Goal: Task Accomplishment & Management: Manage account settings

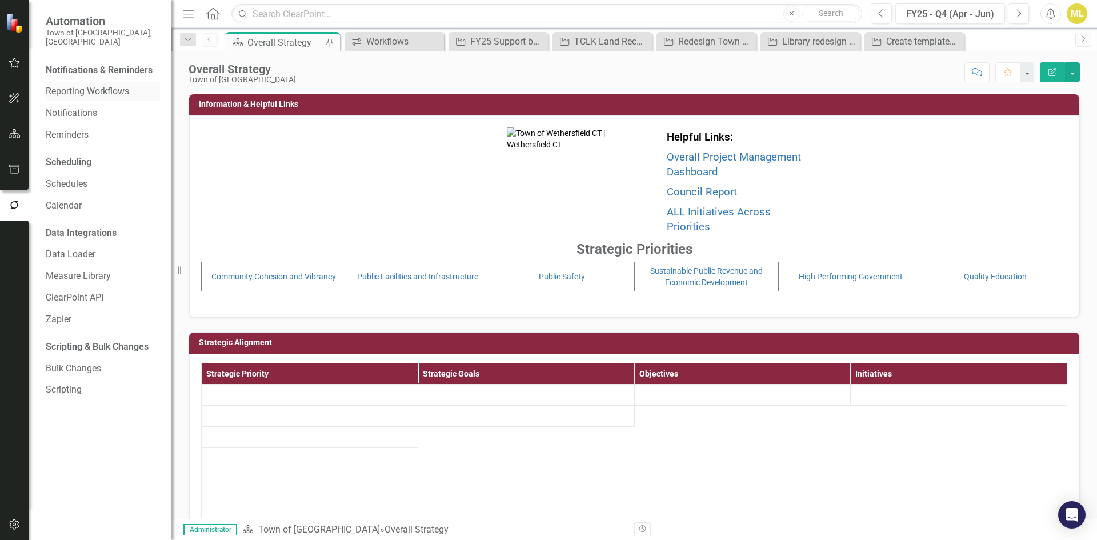
click at [94, 85] on link "Reporting Workflows" at bounding box center [103, 91] width 114 height 13
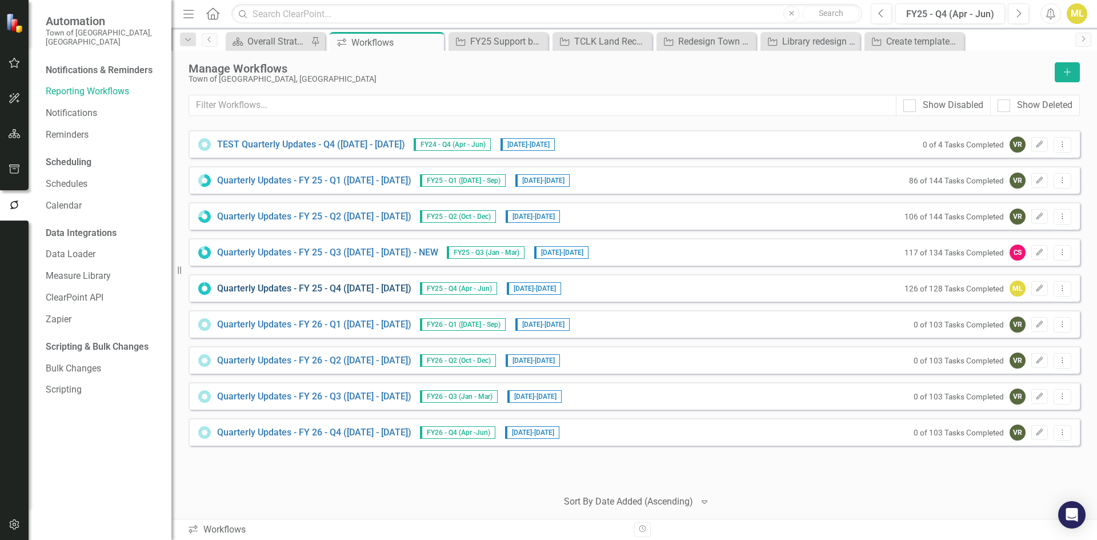
click at [355, 287] on link "Quarterly Updates - FY 25 - Q4 ([DATE] - [DATE])" at bounding box center [314, 288] width 194 height 13
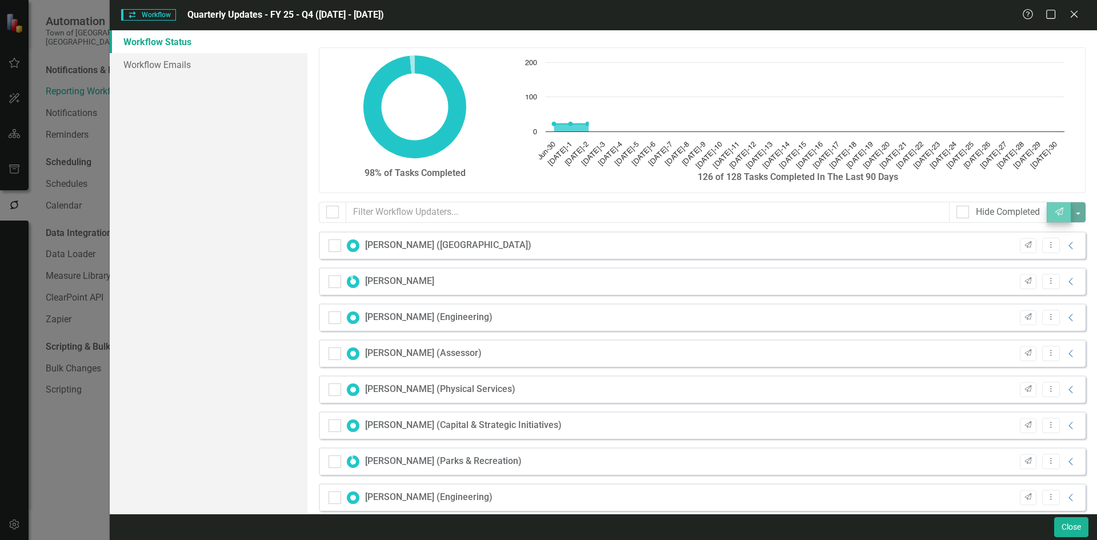
checkbox input "false"
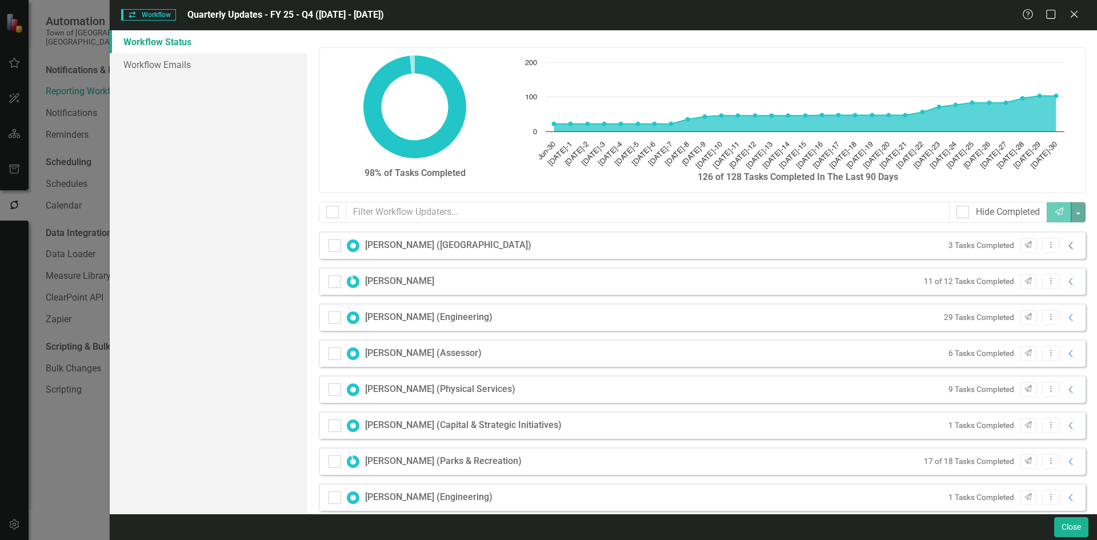
click at [1065, 245] on icon "Collapse" at bounding box center [1070, 245] width 11 height 9
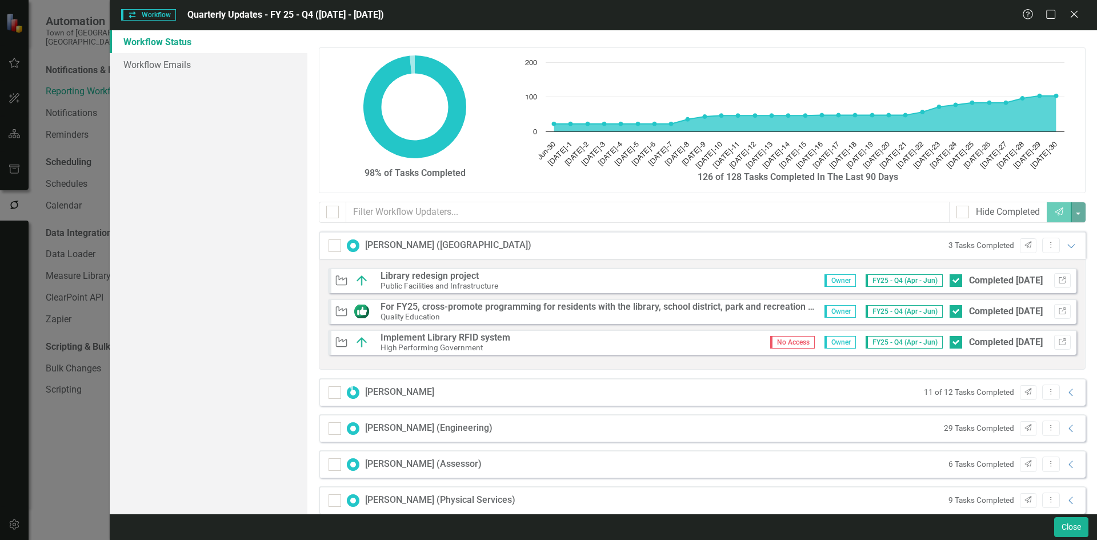
scroll to position [171, 0]
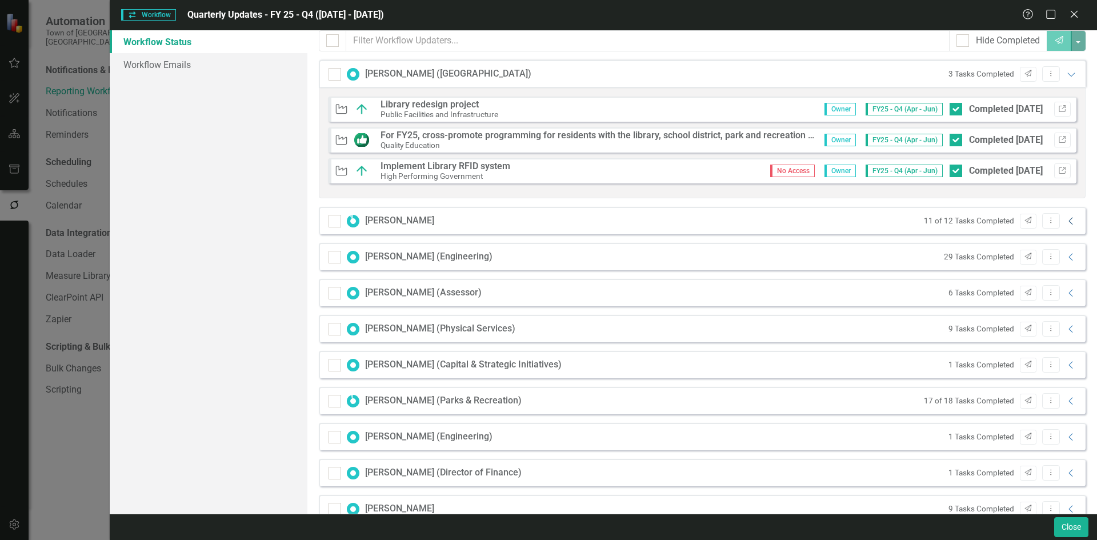
click at [1065, 218] on icon "Collapse" at bounding box center [1070, 220] width 11 height 9
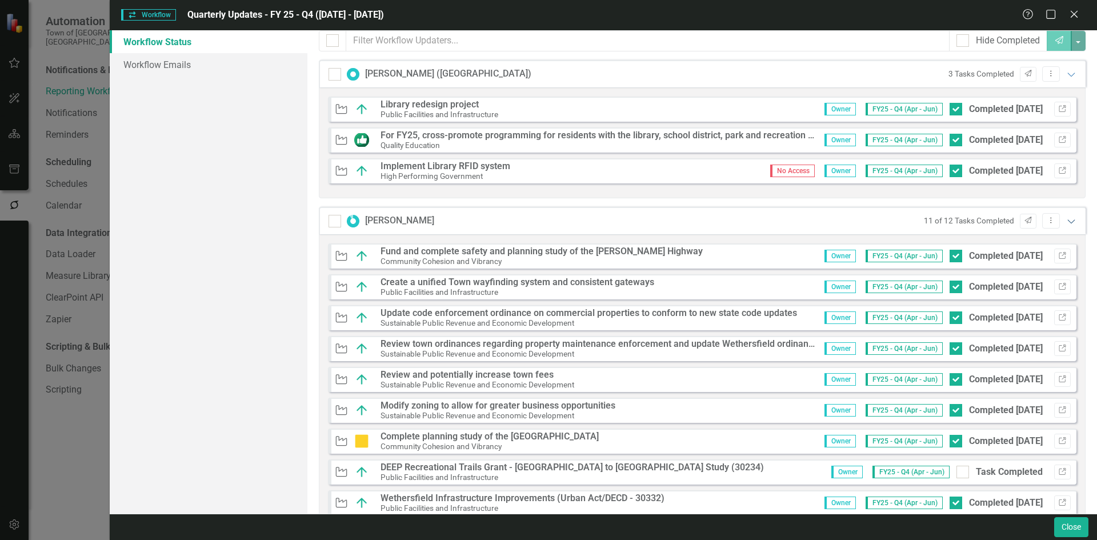
click at [1065, 220] on icon "Expanded" at bounding box center [1070, 220] width 11 height 9
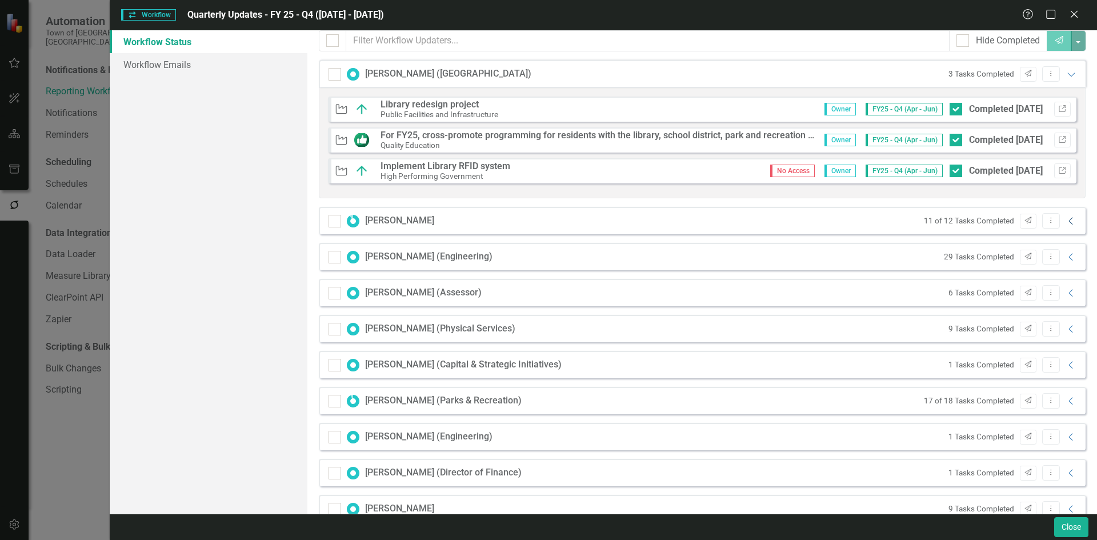
click at [1065, 216] on icon "Collapse" at bounding box center [1070, 220] width 11 height 9
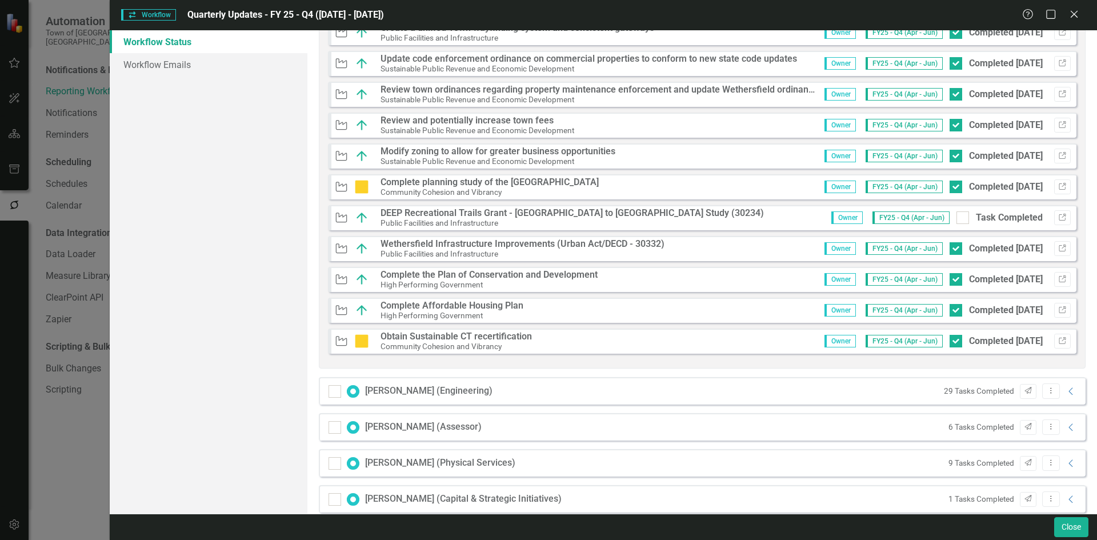
scroll to position [457, 0]
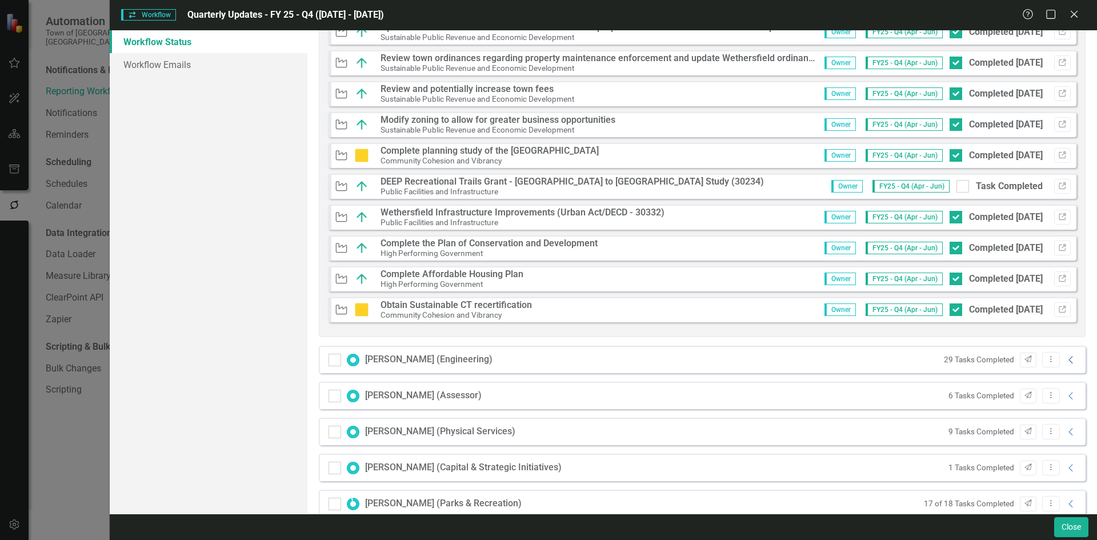
click at [1065, 358] on icon "Collapse" at bounding box center [1070, 359] width 11 height 9
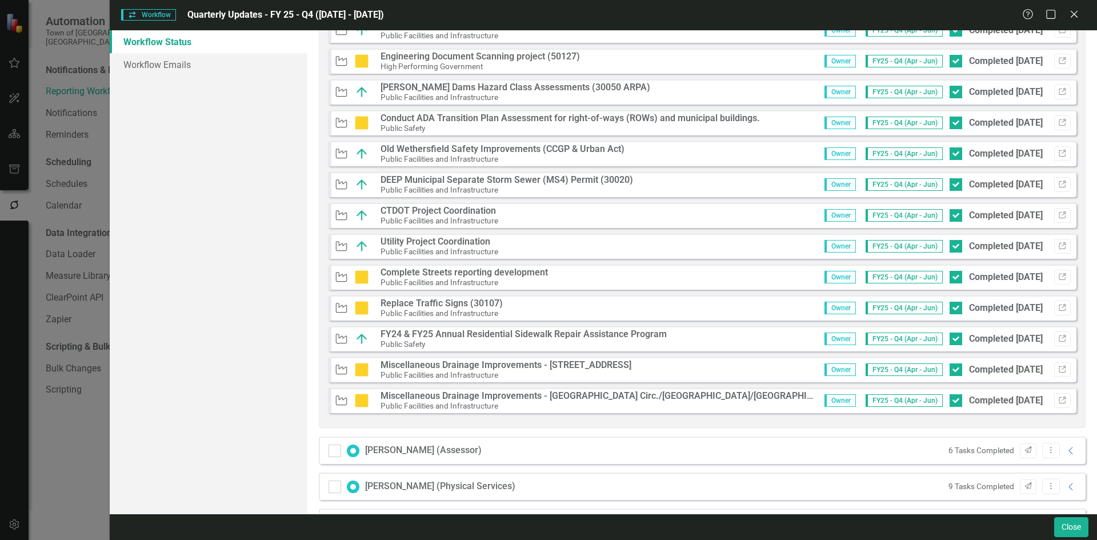
scroll to position [1428, 0]
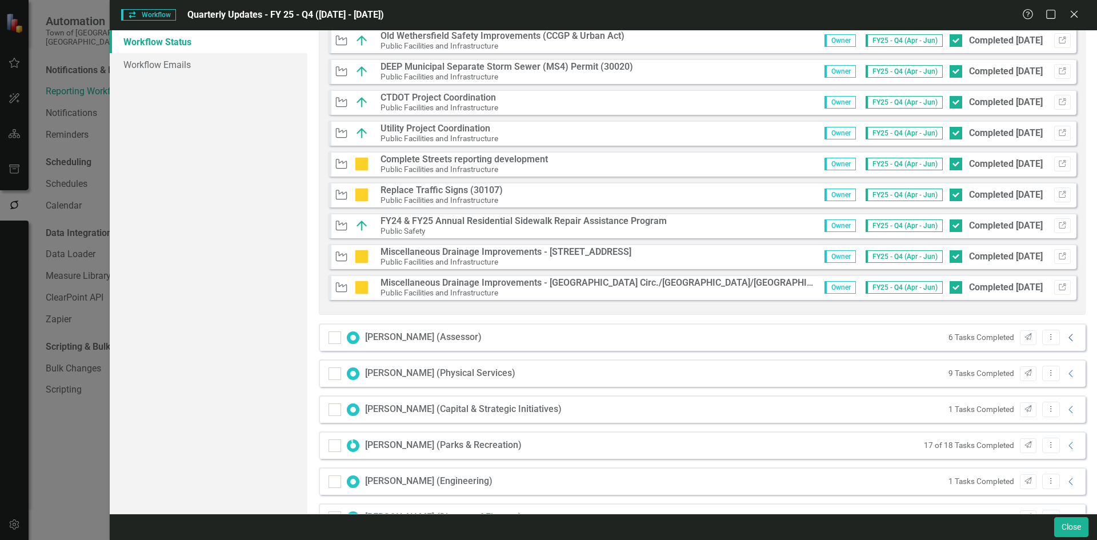
click at [1066, 342] on icon "Collapse" at bounding box center [1070, 337] width 11 height 9
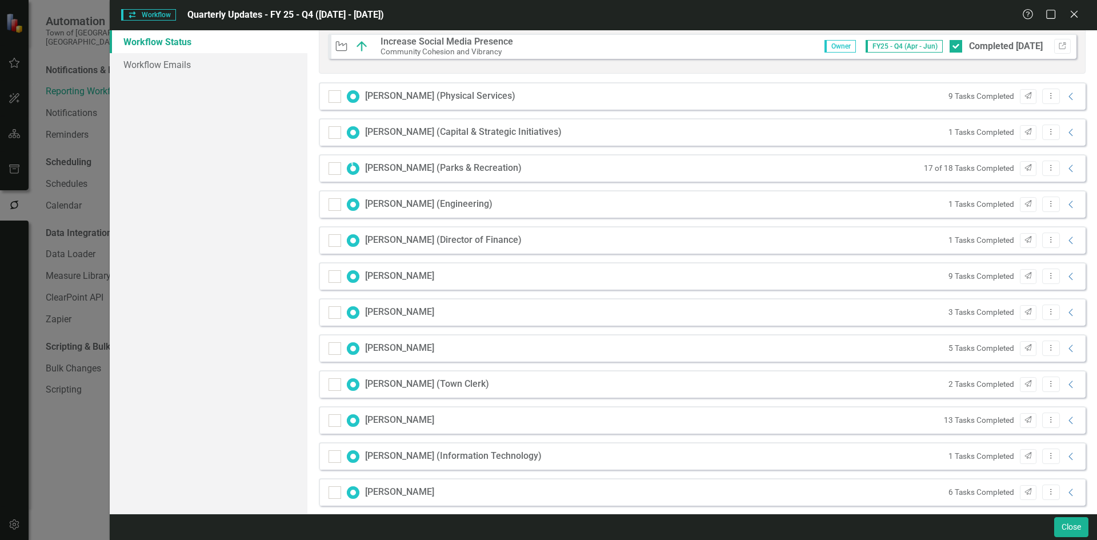
scroll to position [1990, 0]
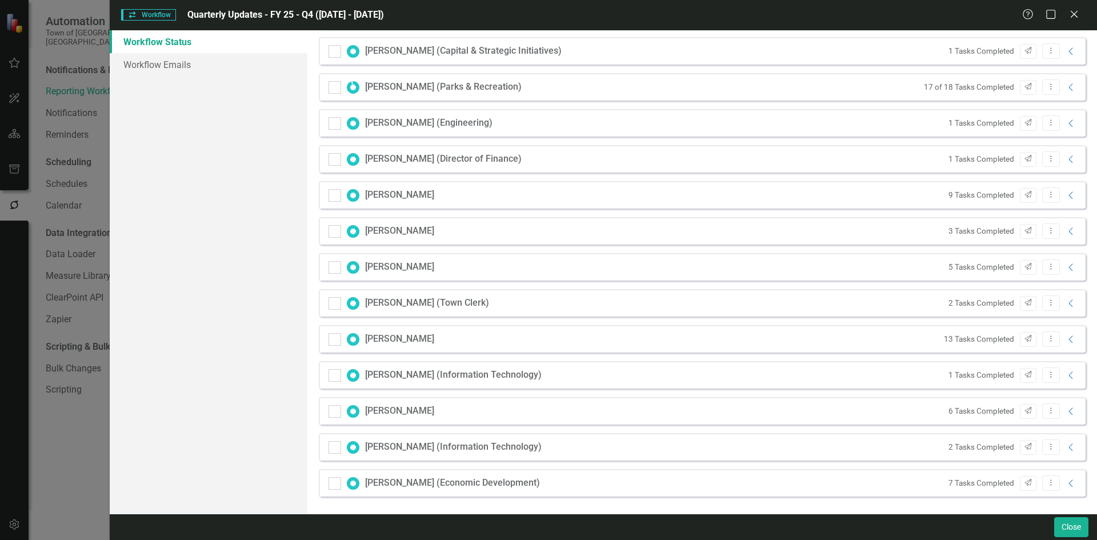
click at [1061, 454] on div "2 Tasks Completed Send Dropdown Menu Collapse" at bounding box center [1010, 446] width 135 height 15
click at [1065, 447] on icon "Collapse" at bounding box center [1070, 447] width 11 height 9
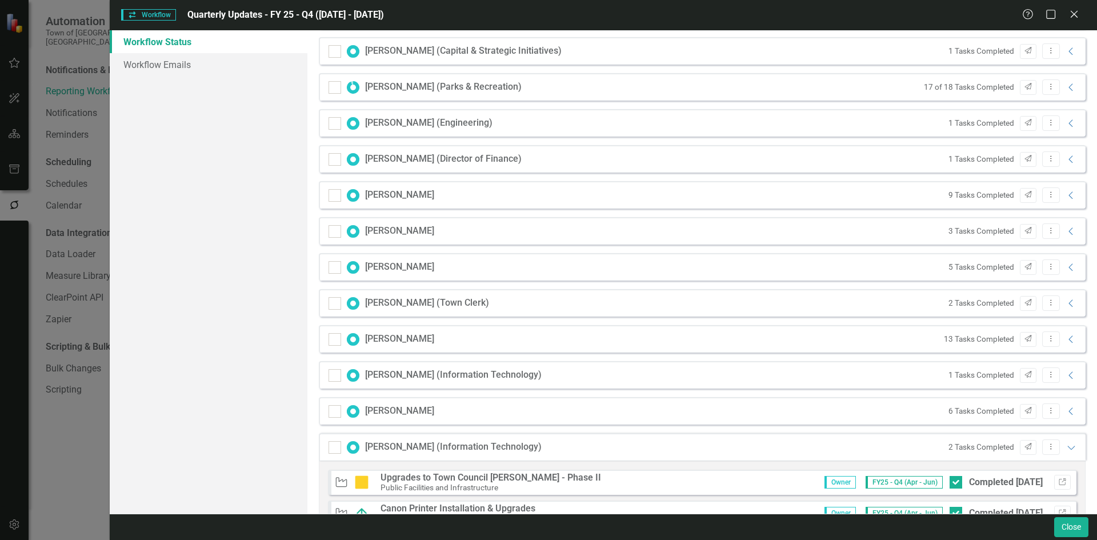
scroll to position [2070, 0]
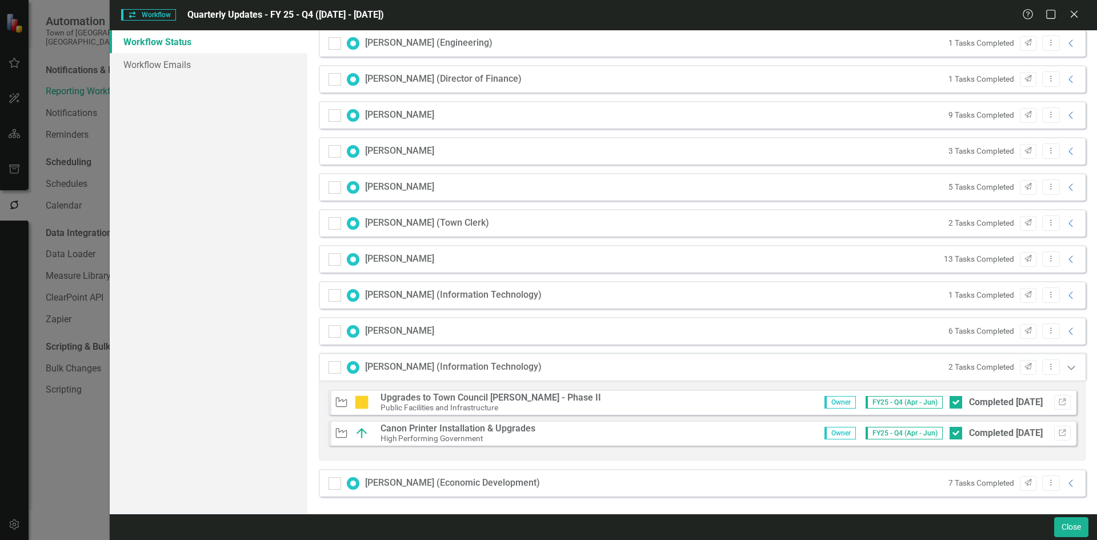
click at [1065, 365] on icon "Expanded" at bounding box center [1070, 367] width 11 height 9
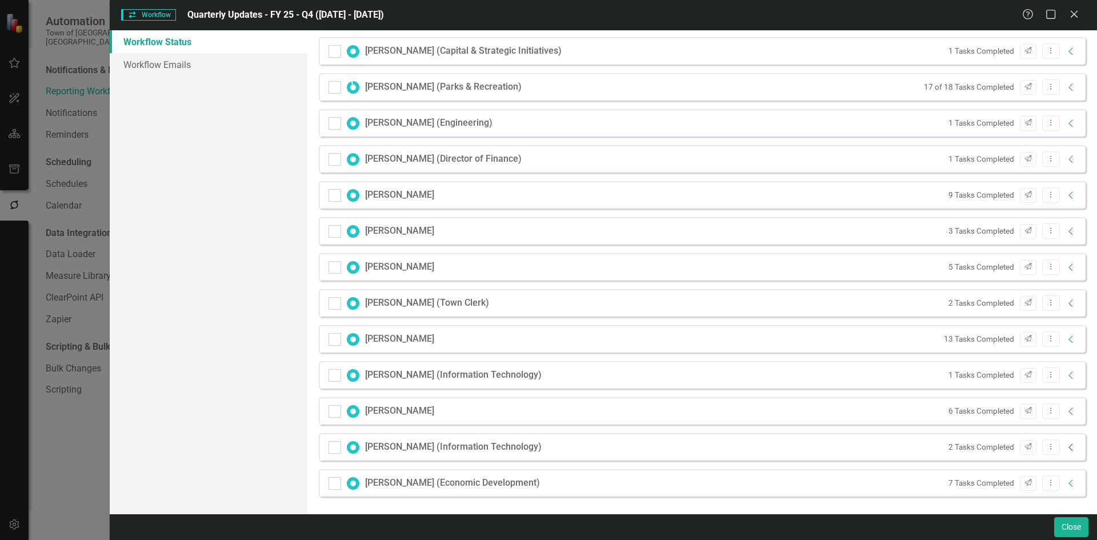
scroll to position [1990, 0]
click at [1066, 372] on icon "Collapse" at bounding box center [1070, 375] width 11 height 9
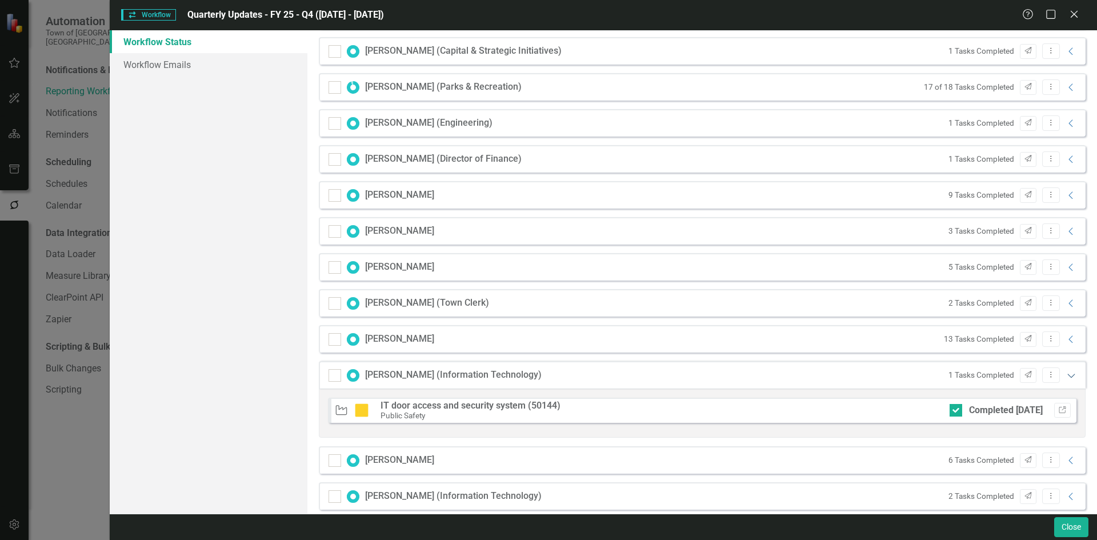
scroll to position [2039, 0]
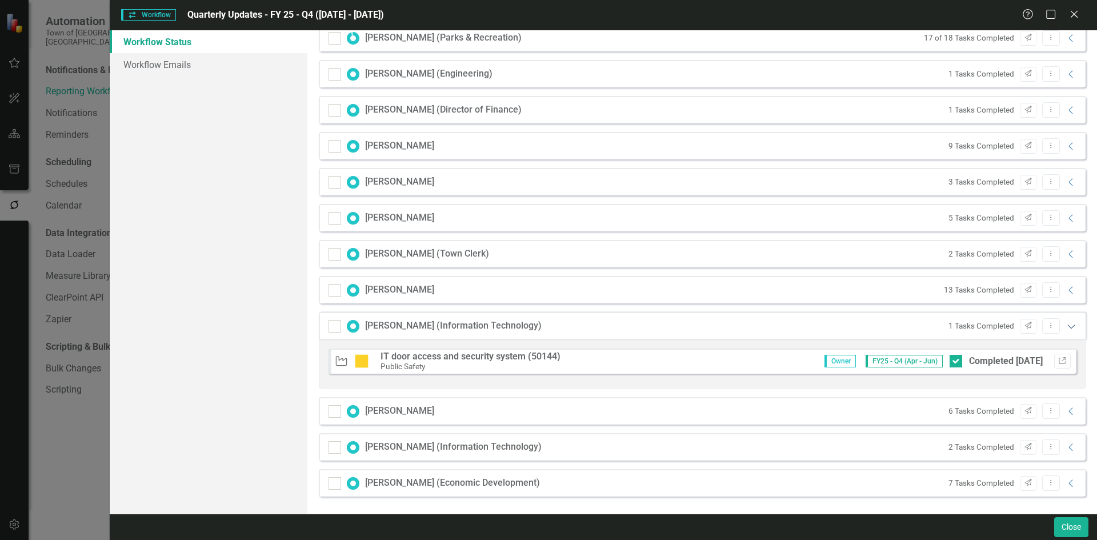
click at [1065, 324] on icon "Expanded" at bounding box center [1070, 326] width 11 height 9
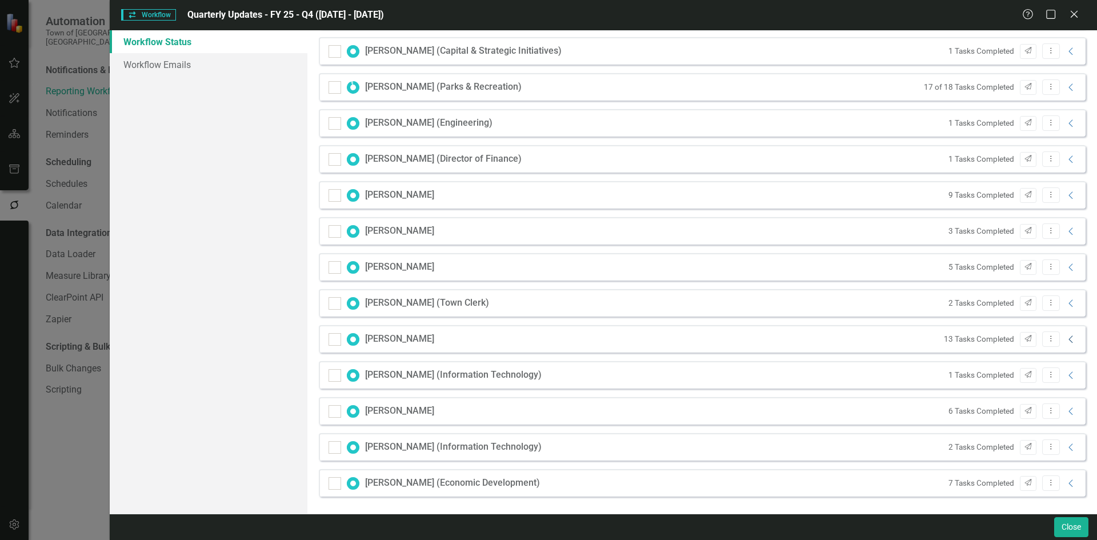
click at [1065, 336] on icon "Collapse" at bounding box center [1070, 339] width 11 height 9
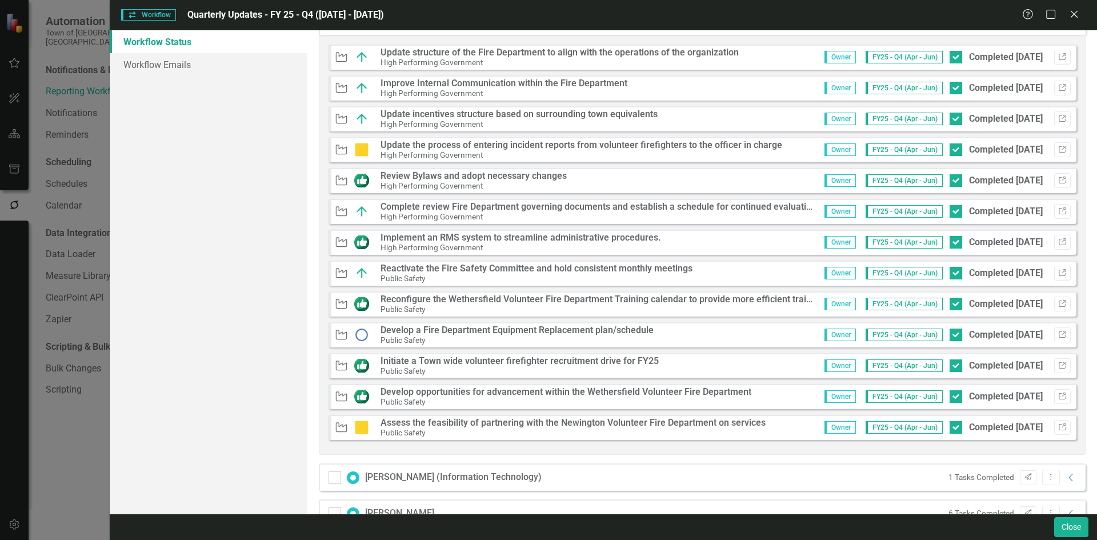
scroll to position [2123, 0]
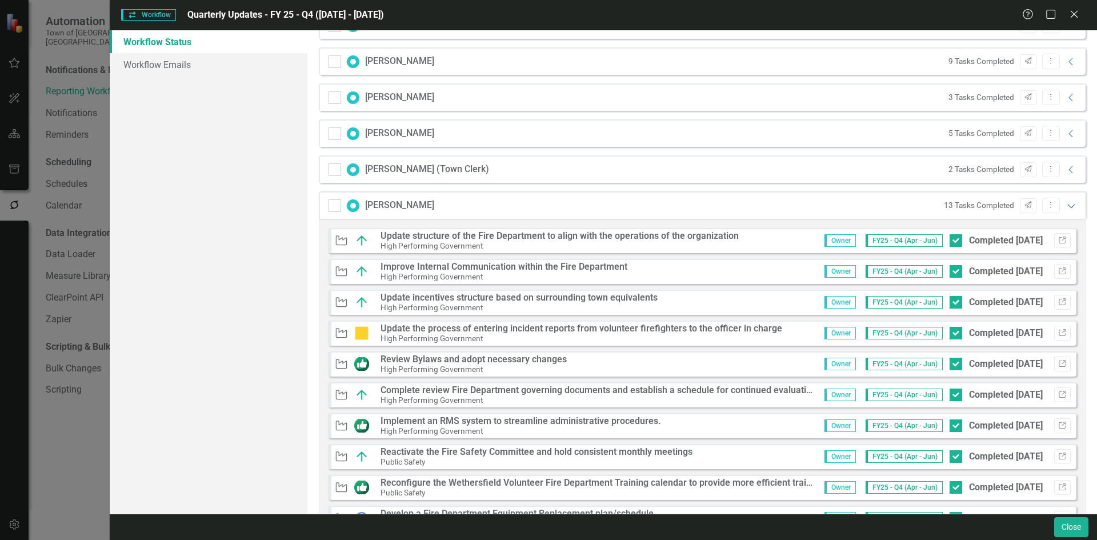
click at [1065, 203] on icon "Expanded" at bounding box center [1070, 205] width 11 height 9
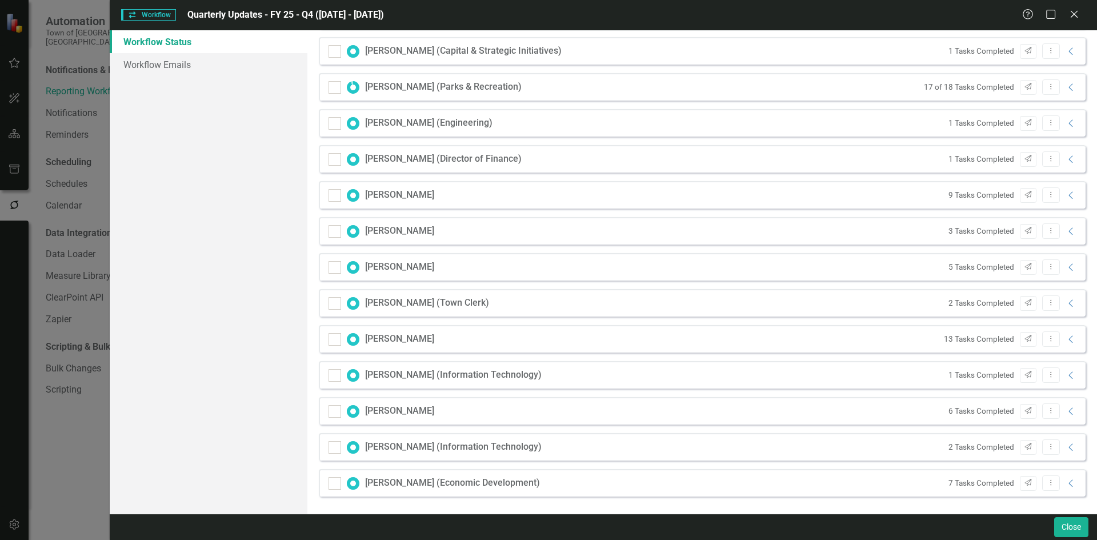
click at [1061, 203] on div "[PERSON_NAME] 9 Tasks Completed Send Dropdown Menu Collapse" at bounding box center [702, 194] width 767 height 27
click at [1063, 188] on div "9 Tasks Completed Send Dropdown Menu Collapse" at bounding box center [1010, 194] width 135 height 15
click at [1065, 198] on icon "Collapse" at bounding box center [1070, 195] width 11 height 9
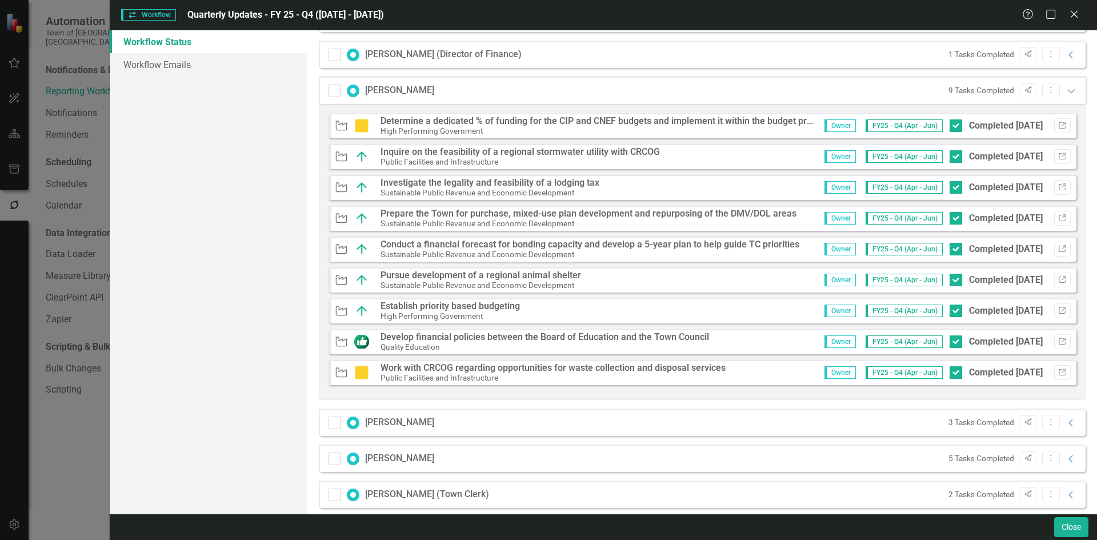
scroll to position [1952, 0]
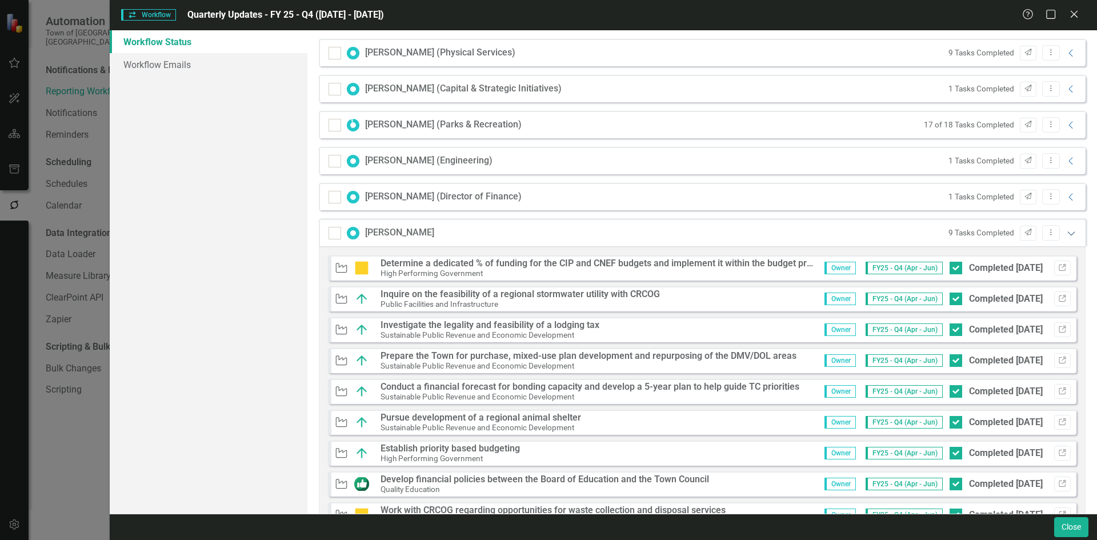
click at [1067, 232] on icon at bounding box center [1070, 233] width 7 height 4
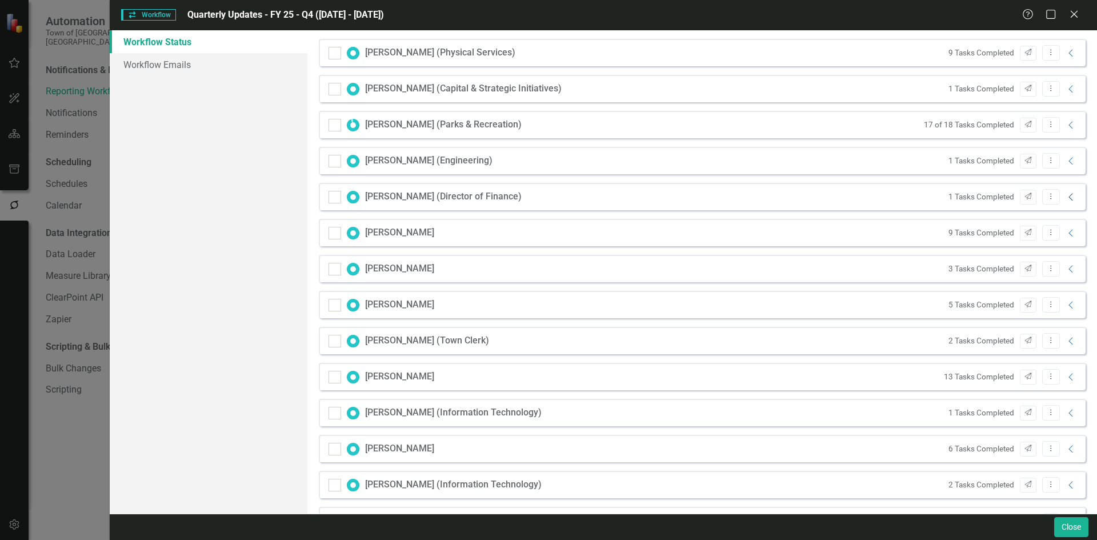
click at [1065, 199] on icon "Collapse" at bounding box center [1070, 197] width 11 height 9
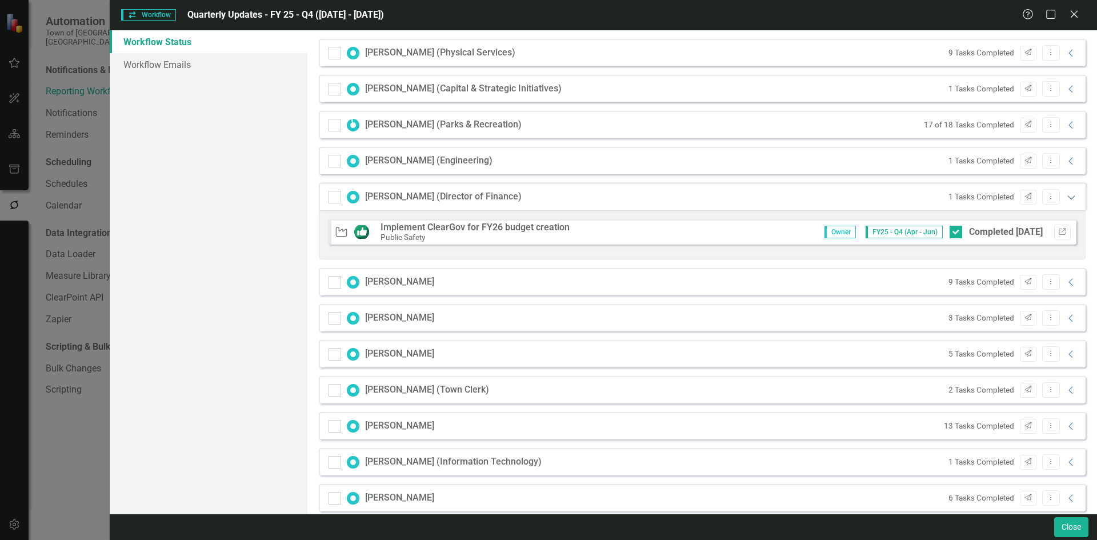
click at [1065, 197] on icon "Expanded" at bounding box center [1070, 197] width 11 height 9
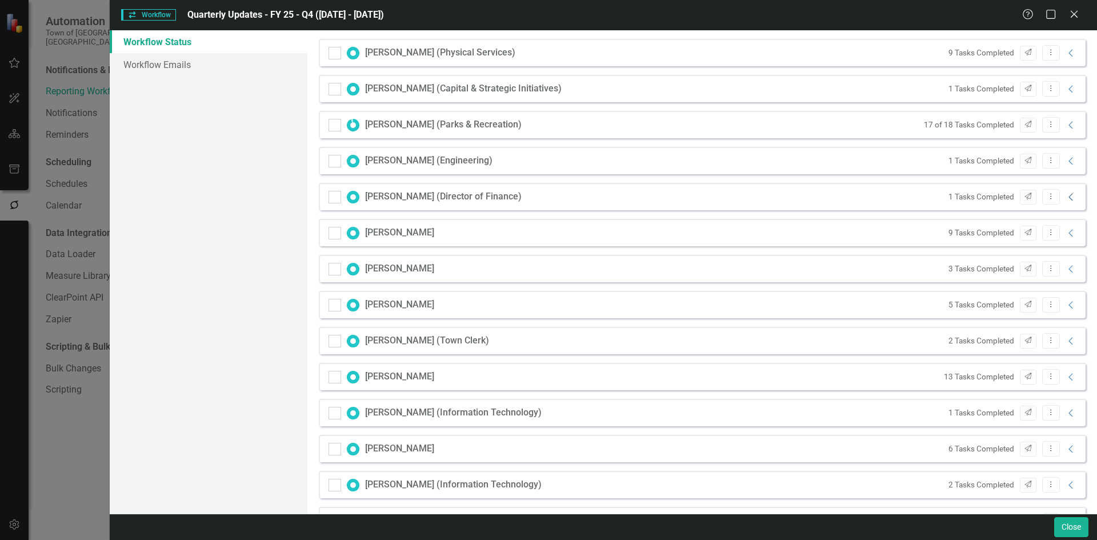
click at [1065, 195] on icon "Collapse" at bounding box center [1070, 197] width 11 height 9
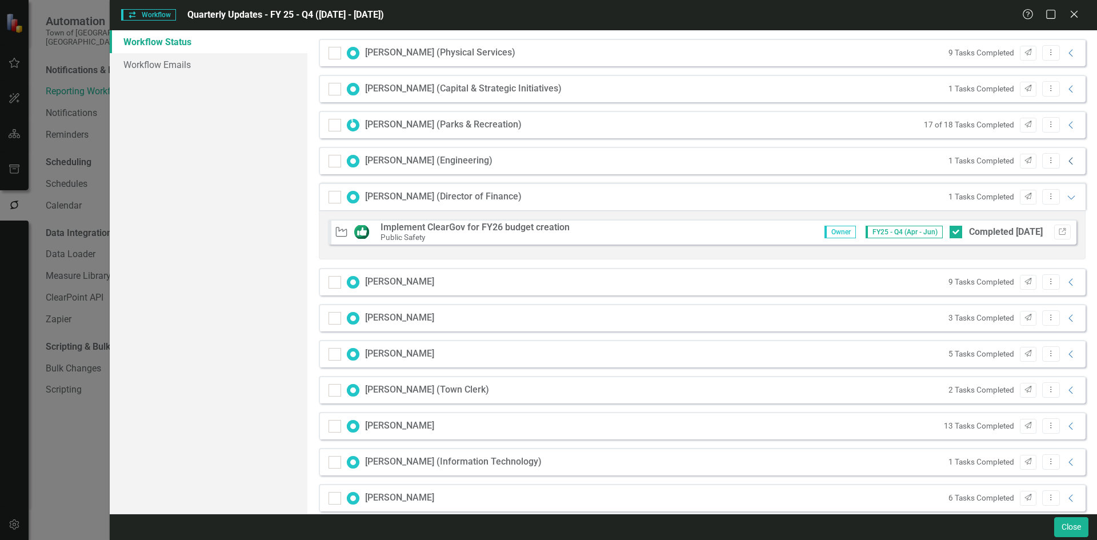
click at [1065, 161] on icon "Collapse" at bounding box center [1070, 161] width 11 height 9
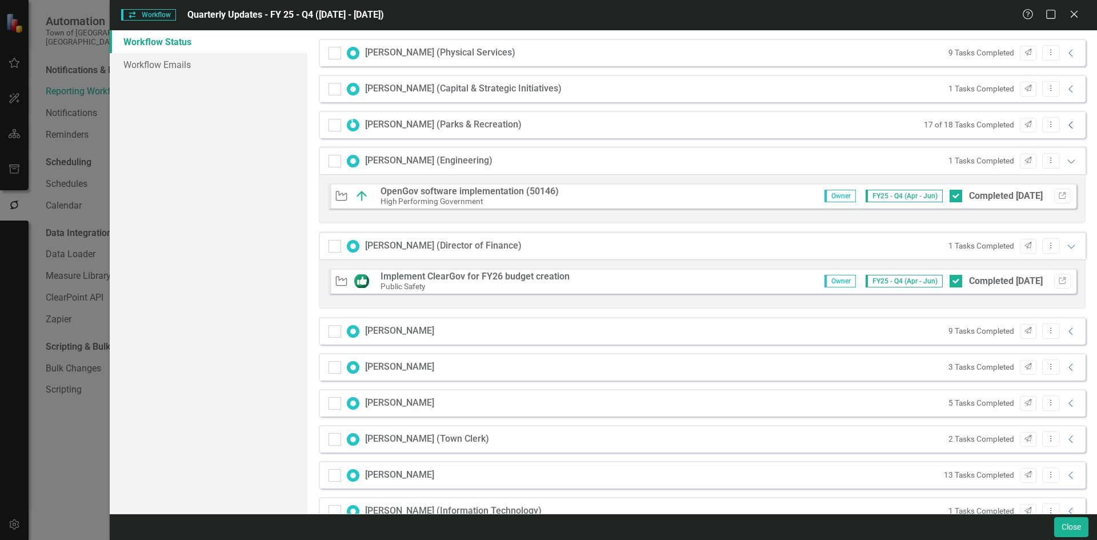
click at [1065, 125] on icon "Collapse" at bounding box center [1070, 125] width 11 height 9
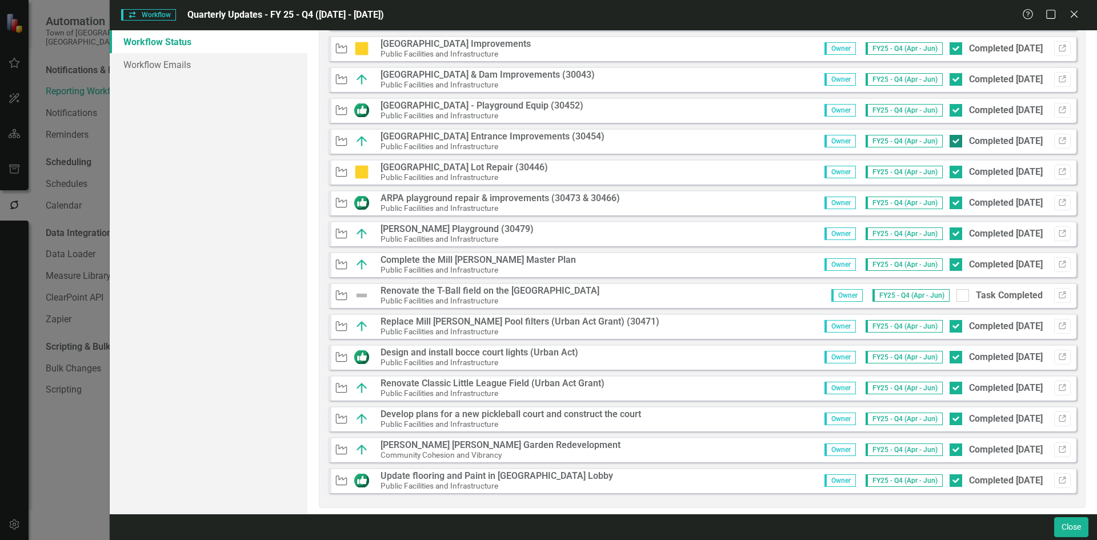
scroll to position [2009, 0]
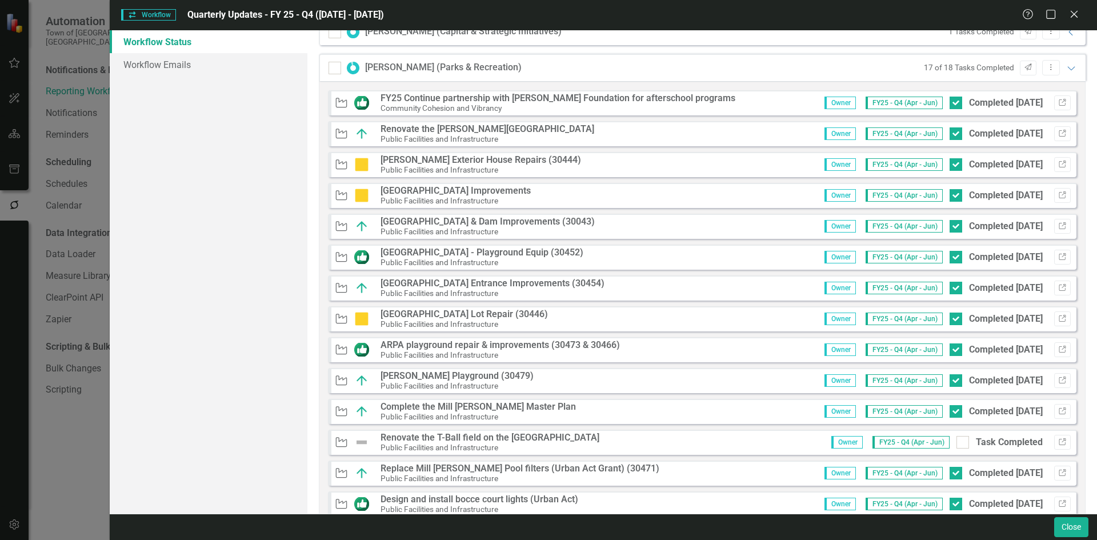
click at [1066, 73] on div "17 of 18 Tasks Completed Send Dropdown Menu Expanded" at bounding box center [997, 67] width 159 height 15
click at [1066, 71] on icon "Expanded" at bounding box center [1070, 67] width 11 height 9
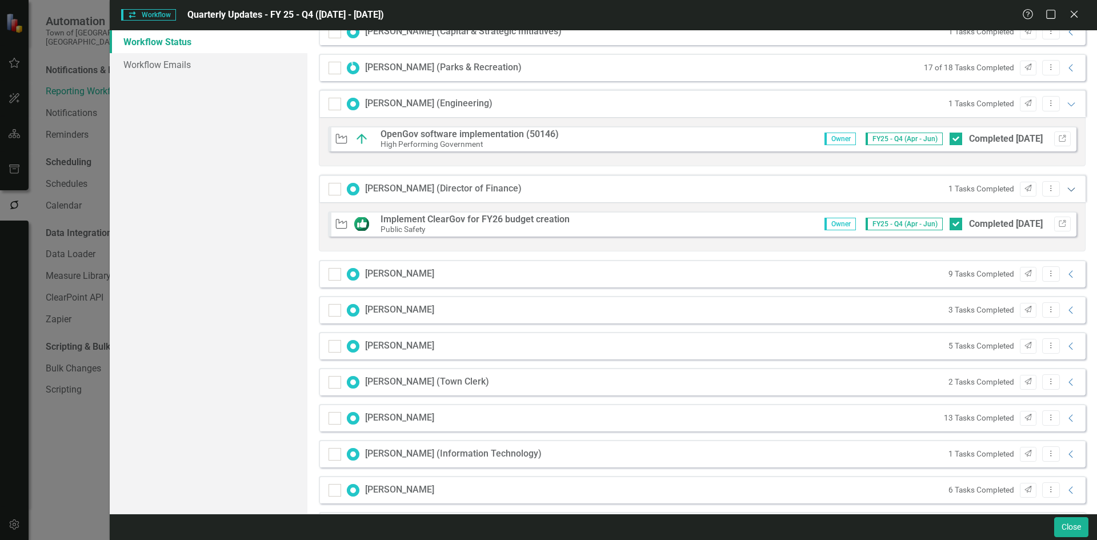
click at [1065, 190] on icon "Expanded" at bounding box center [1070, 189] width 11 height 9
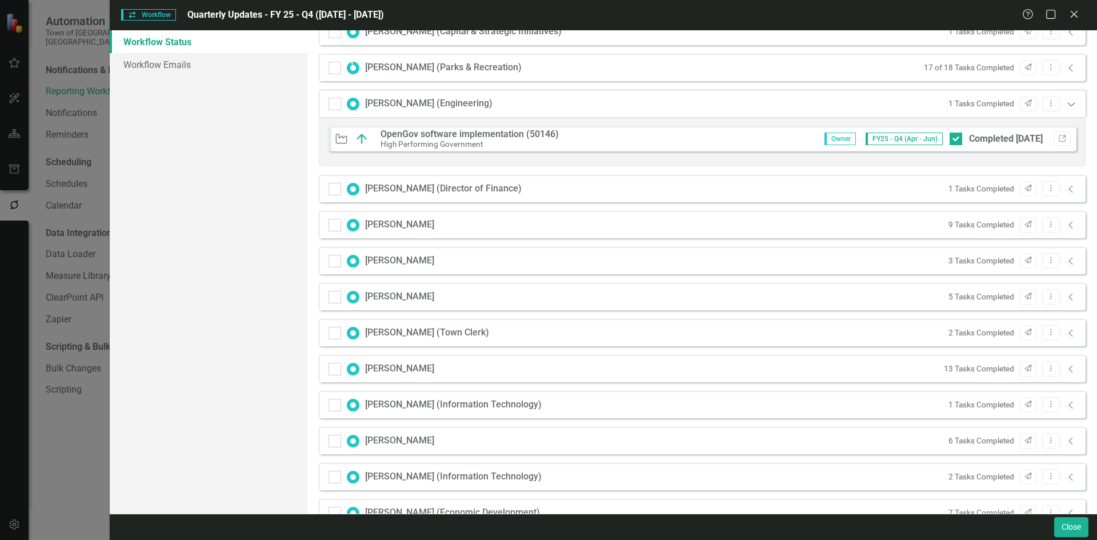
click at [1067, 106] on icon at bounding box center [1070, 104] width 7 height 4
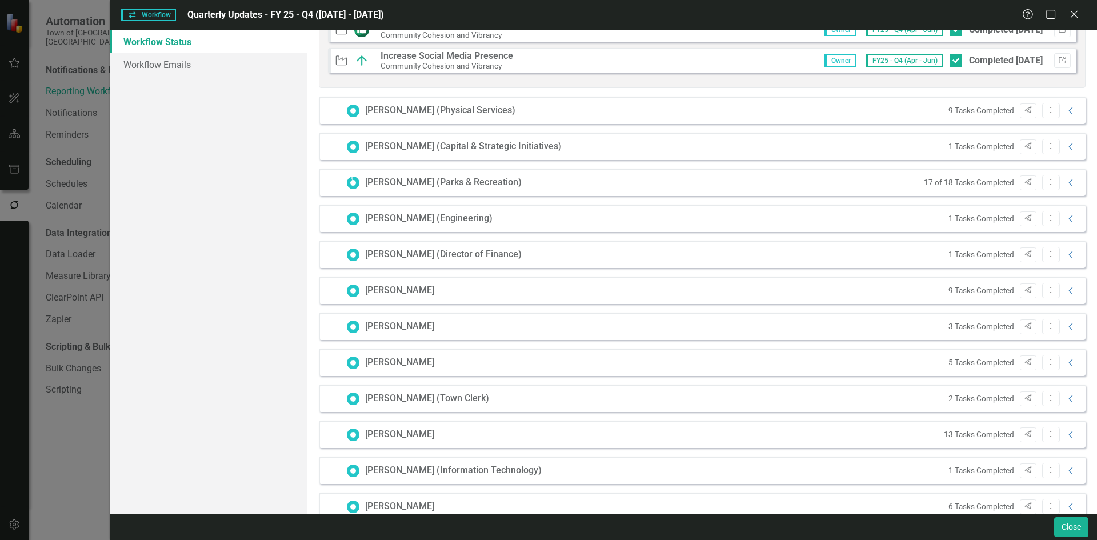
scroll to position [1704, 0]
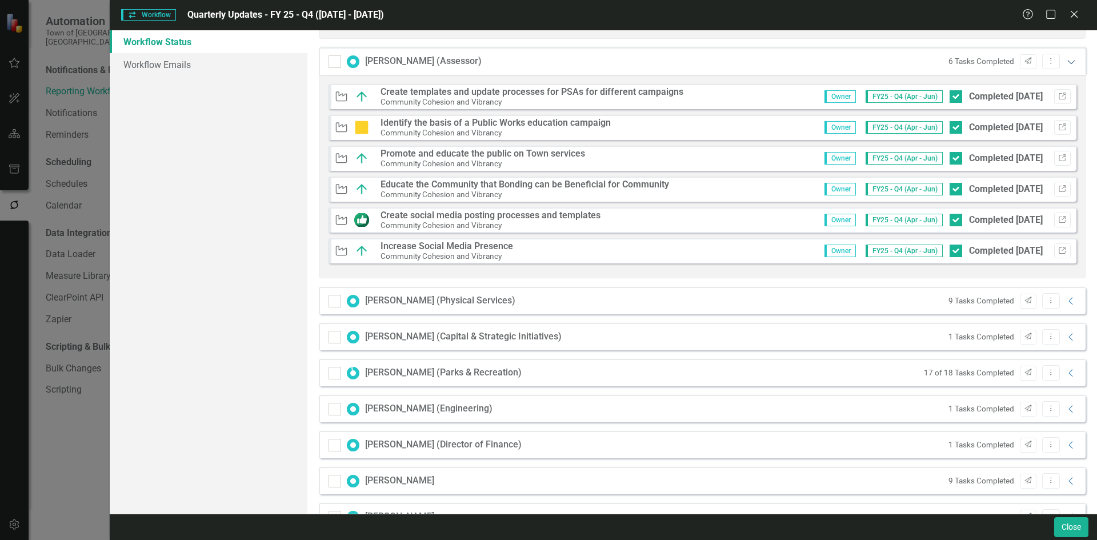
click at [1065, 58] on icon "Expanded" at bounding box center [1070, 61] width 11 height 9
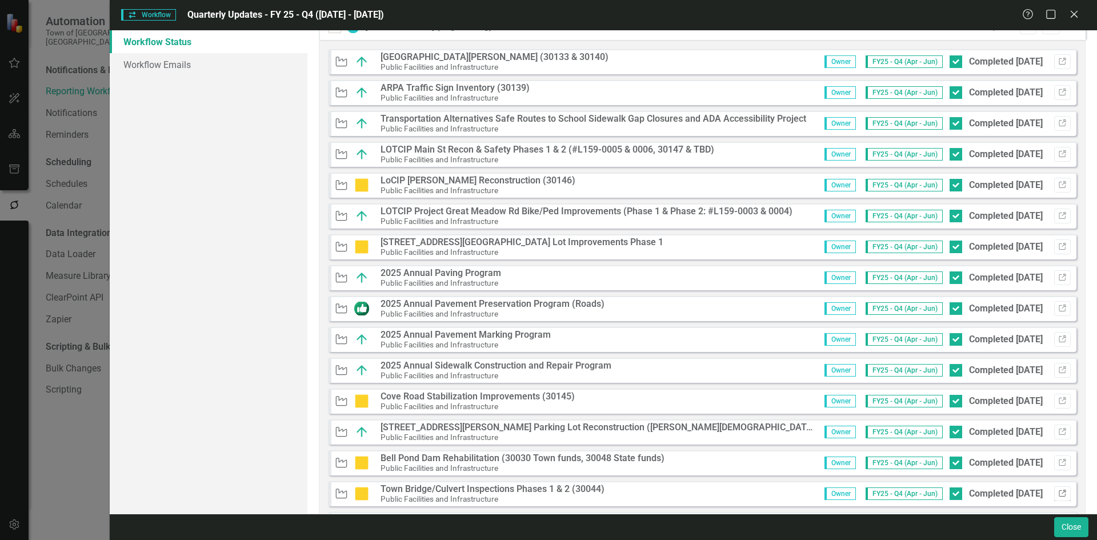
scroll to position [562, 0]
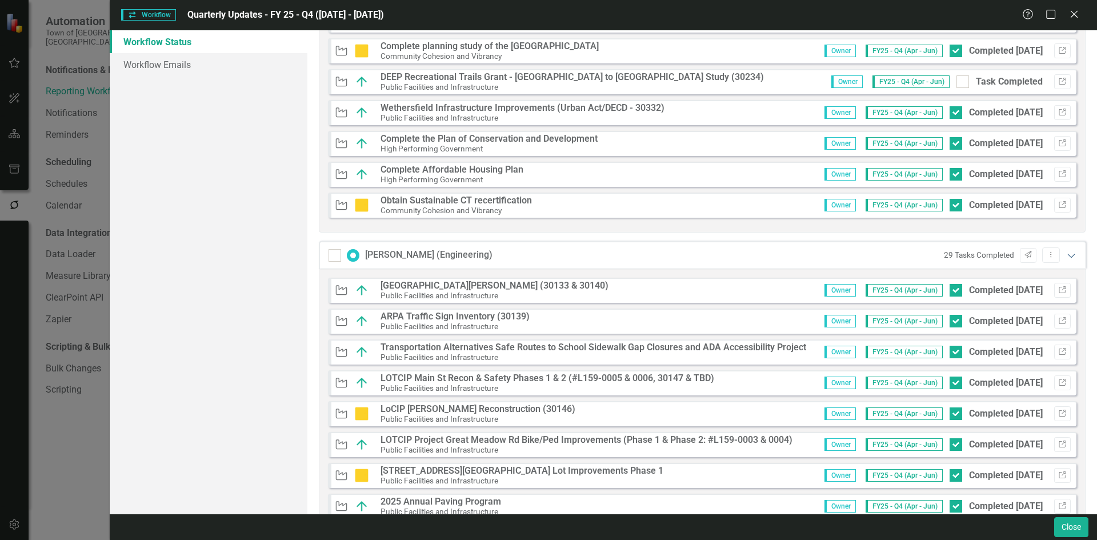
click at [1065, 254] on icon "Expanded" at bounding box center [1070, 255] width 11 height 9
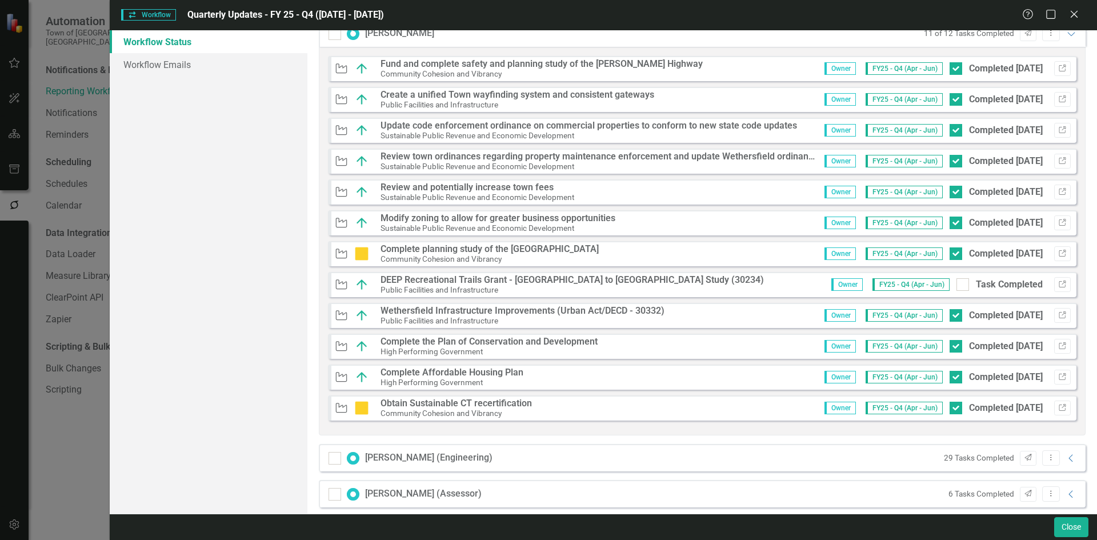
scroll to position [162, 0]
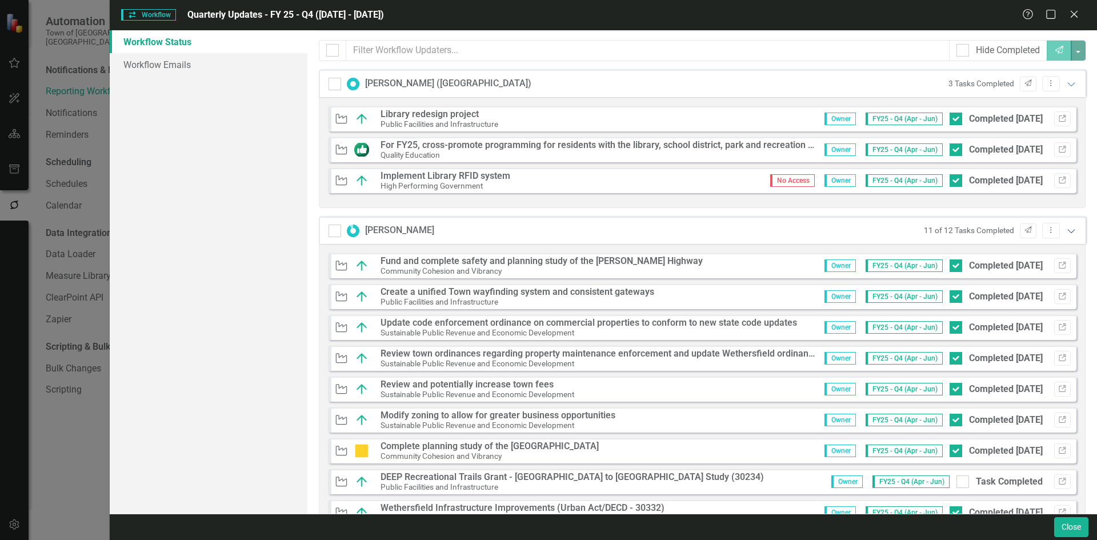
click at [1066, 227] on icon "Expanded" at bounding box center [1070, 230] width 11 height 9
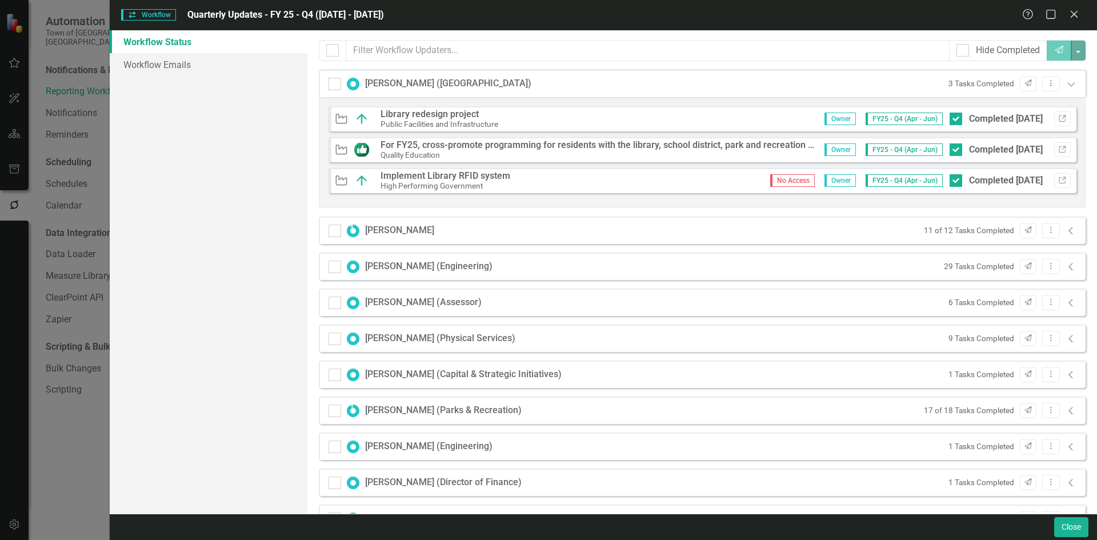
click at [1062, 89] on div "3 Tasks Completed Send Dropdown Menu Expanded" at bounding box center [1010, 83] width 135 height 15
click at [1065, 87] on icon "Expanded" at bounding box center [1070, 83] width 11 height 9
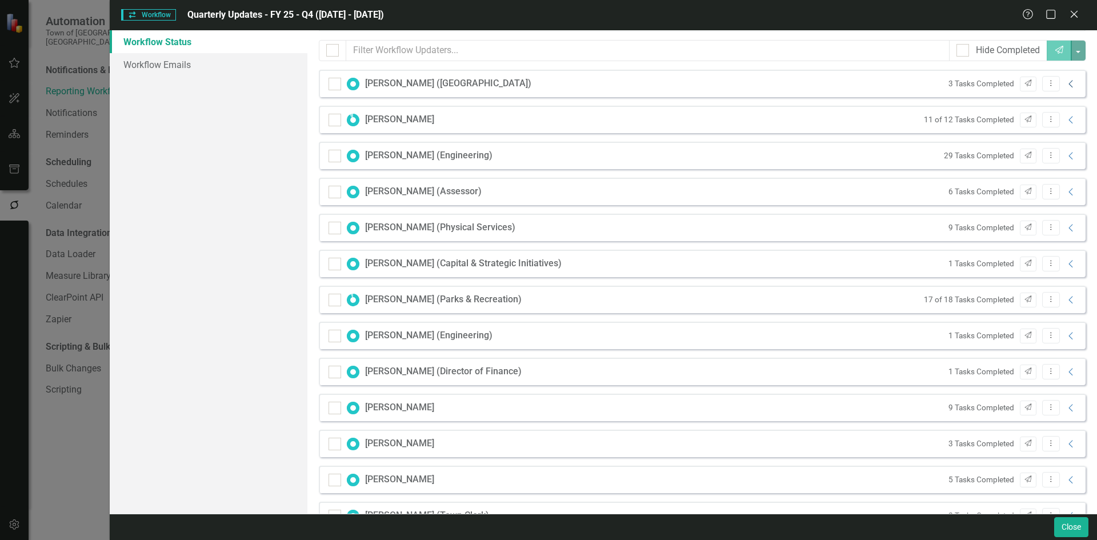
click at [1068, 83] on icon at bounding box center [1070, 83] width 4 height 7
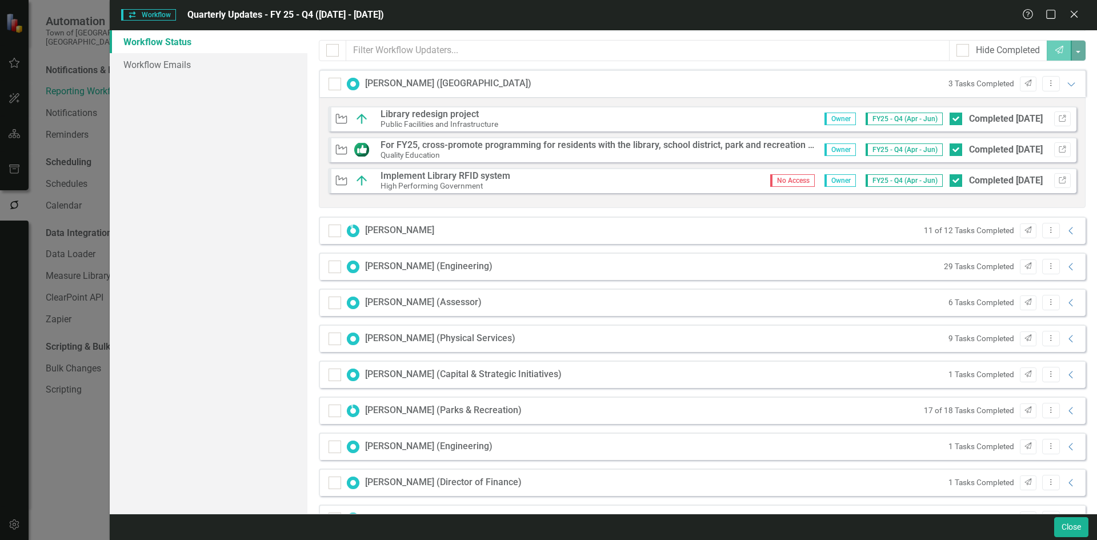
click at [1062, 225] on div "11 of 12 Tasks Completed Send Dropdown Menu Collapse" at bounding box center [997, 230] width 159 height 15
click at [1065, 231] on icon "Collapse" at bounding box center [1070, 230] width 11 height 9
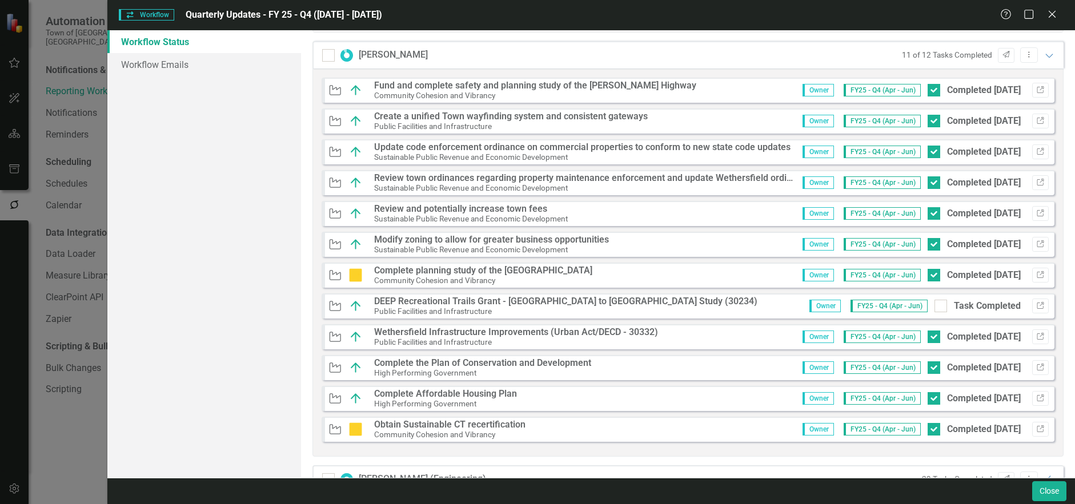
scroll to position [447, 0]
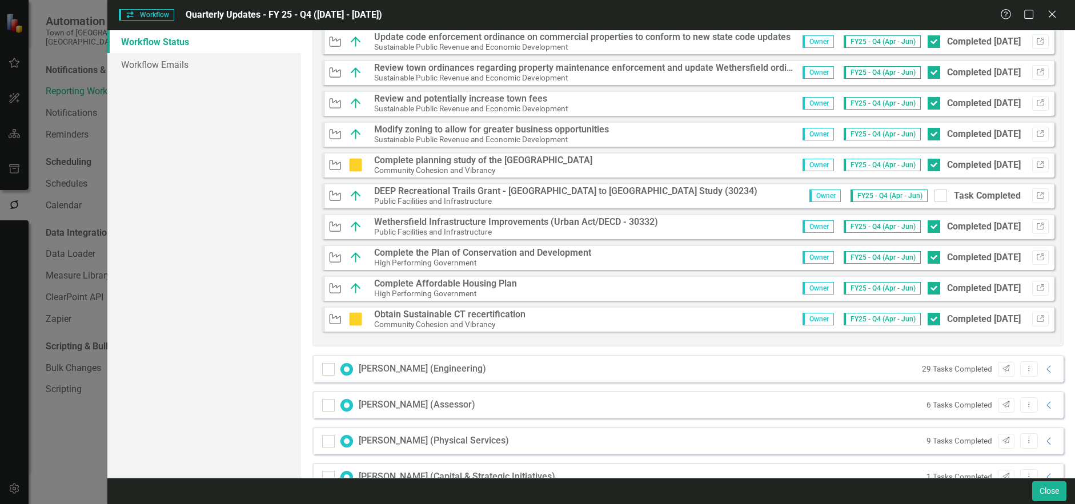
click at [435, 370] on div "[PERSON_NAME] (Engineering)" at bounding box center [422, 369] width 127 height 13
click at [1038, 364] on div "29 Tasks Completed Send Dropdown Menu Collapse" at bounding box center [985, 369] width 139 height 15
click at [1044, 366] on icon "Collapse" at bounding box center [1049, 369] width 11 height 9
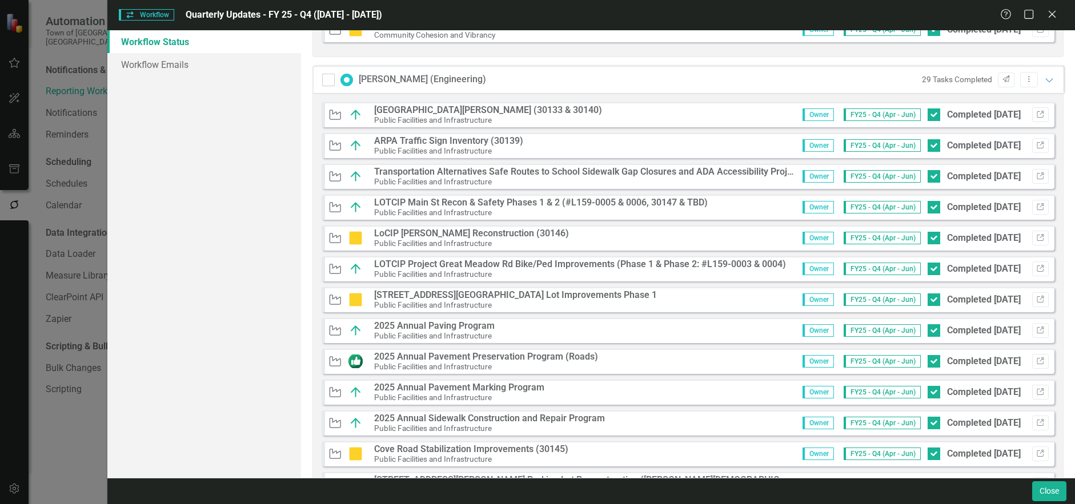
scroll to position [733, 0]
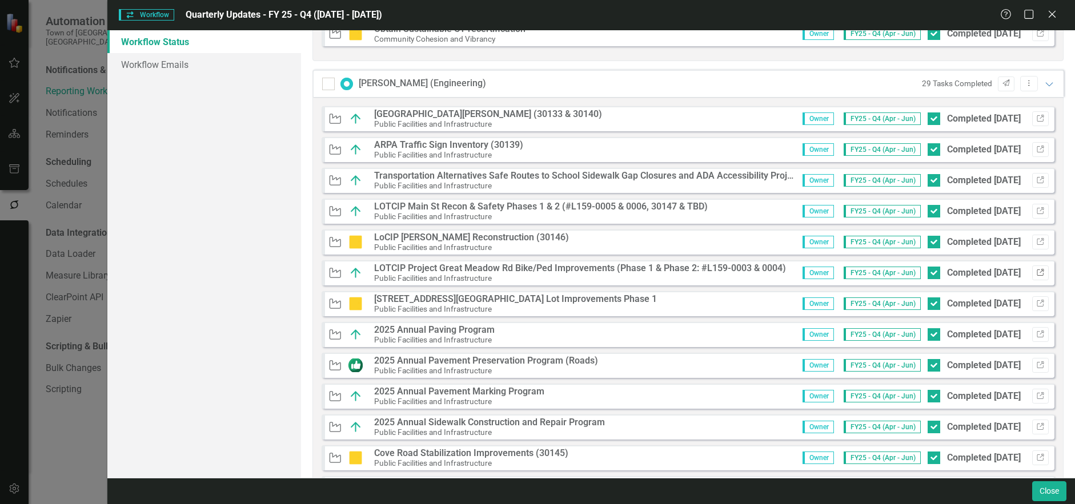
click at [1036, 275] on icon "Link" at bounding box center [1040, 273] width 9 height 7
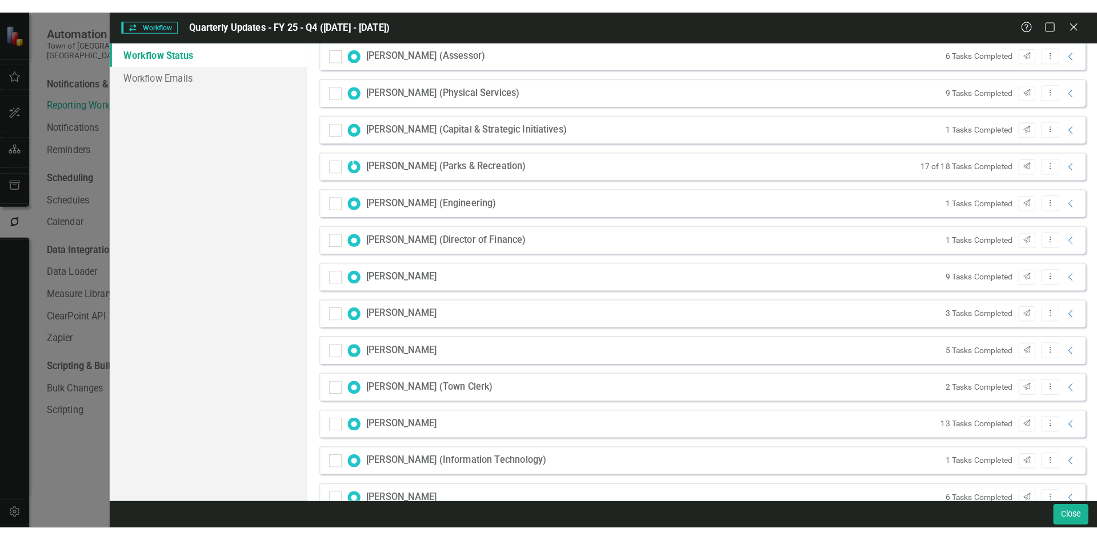
scroll to position [1822, 0]
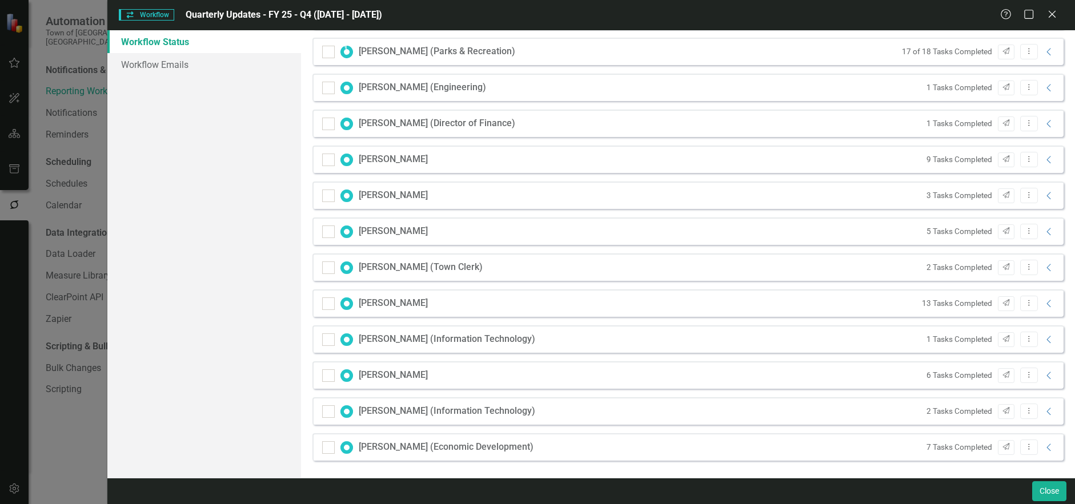
click at [1040, 452] on div "7 Tasks Completed Send Dropdown Menu Collapse" at bounding box center [988, 447] width 135 height 15
click at [1044, 447] on icon "Collapse" at bounding box center [1049, 447] width 11 height 9
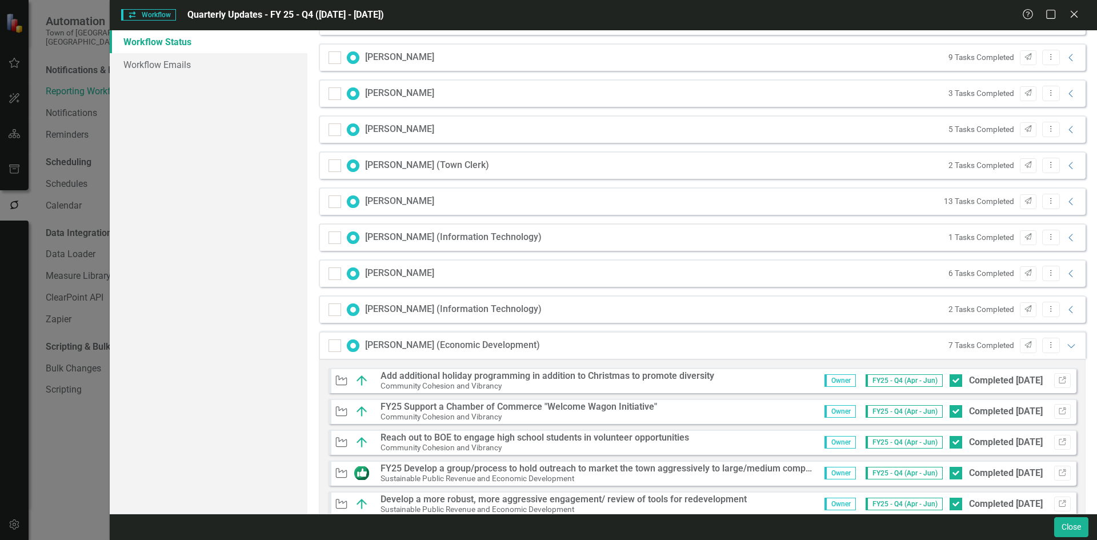
scroll to position [2020, 0]
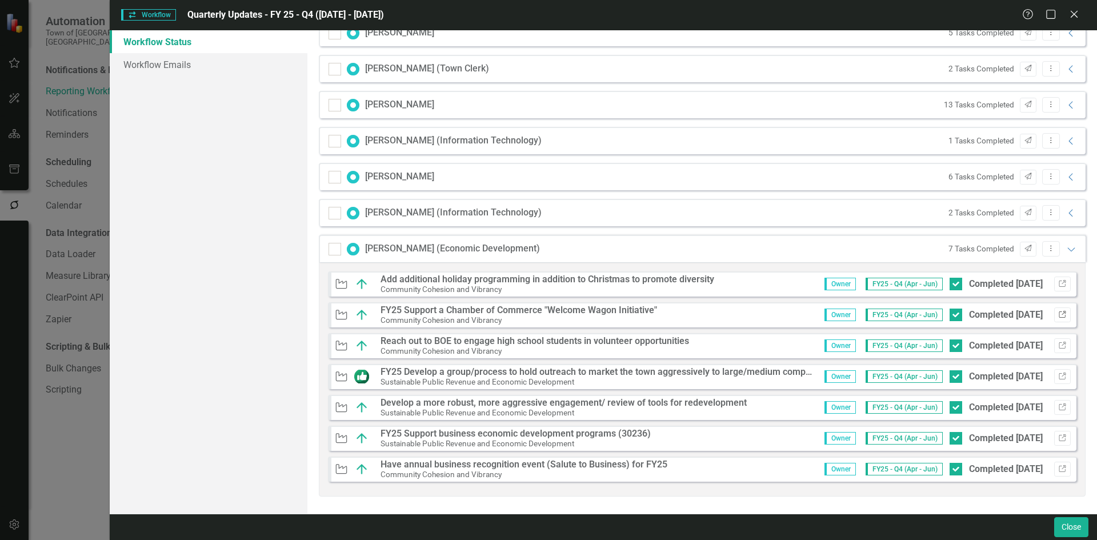
click at [1058, 317] on icon "Link" at bounding box center [1062, 314] width 9 height 7
click at [1068, 254] on div "7 Tasks Completed Send Dropdown Menu Expanded" at bounding box center [1010, 248] width 135 height 15
click at [1065, 252] on icon "Expanded" at bounding box center [1070, 248] width 11 height 9
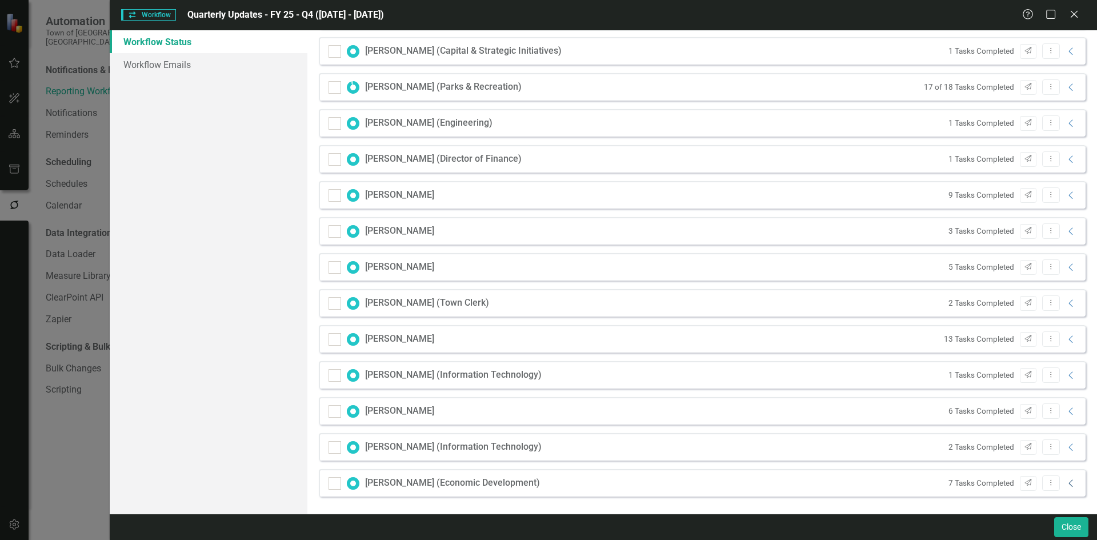
scroll to position [1786, 0]
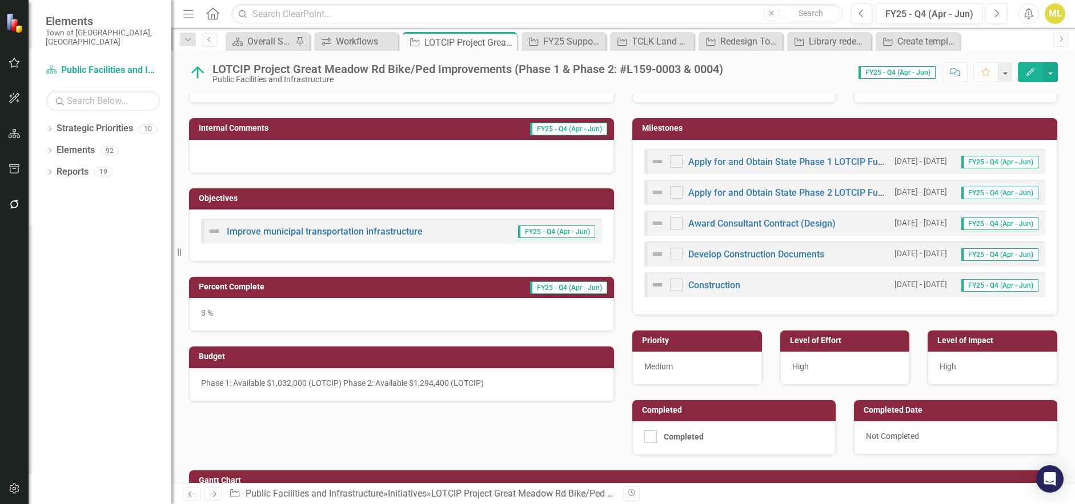
scroll to position [286, 0]
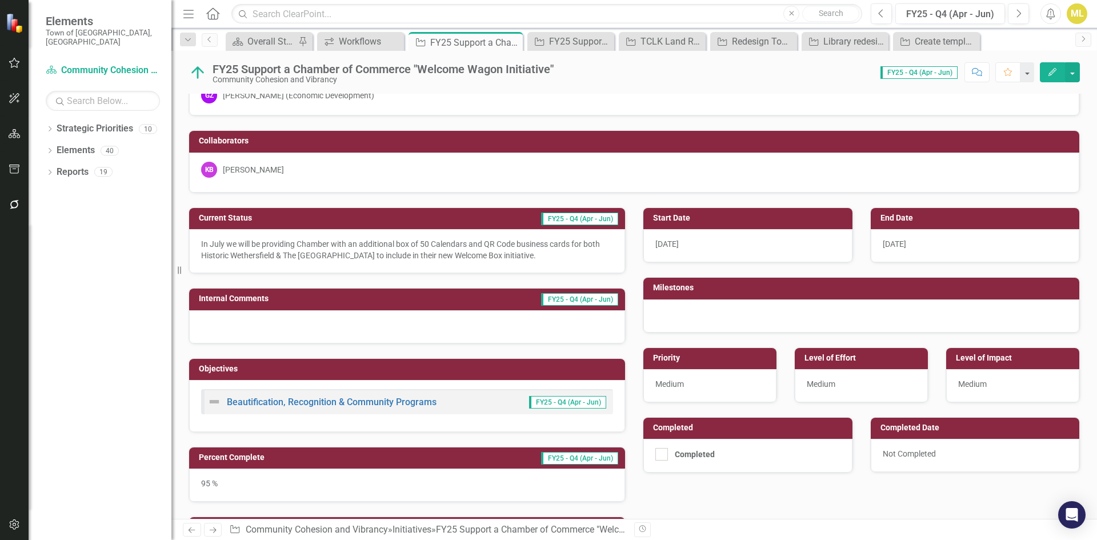
scroll to position [114, 0]
